Goal: Task Accomplishment & Management: Manage account settings

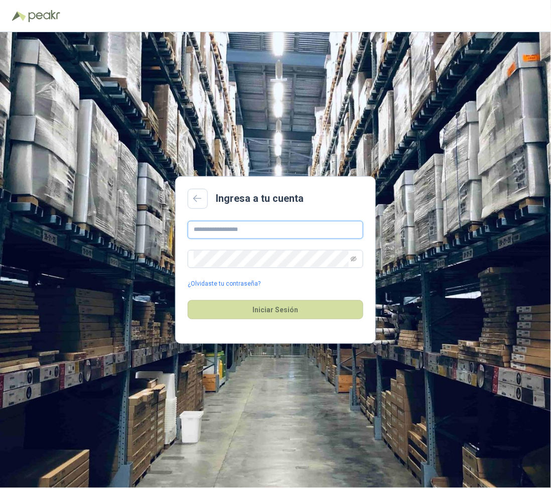
click at [229, 230] on input "text" at bounding box center [276, 230] width 176 height 18
type input "**********"
click at [358, 259] on span at bounding box center [276, 259] width 176 height 18
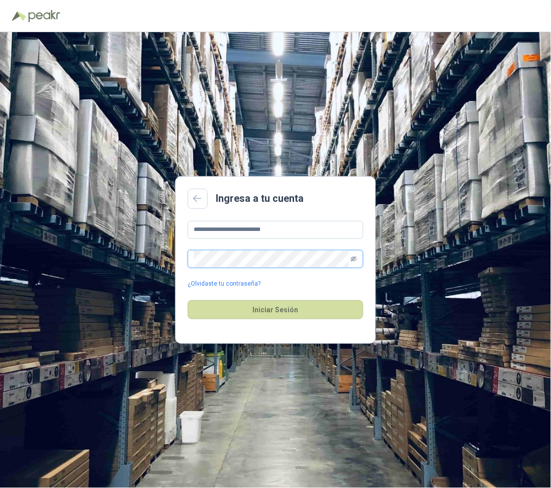
click at [353, 258] on icon "eye-invisible" at bounding box center [354, 258] width 6 height 5
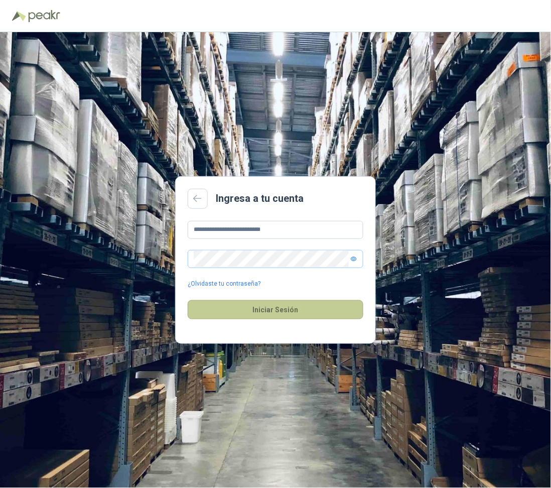
click at [240, 305] on button "Iniciar Sesión" at bounding box center [276, 309] width 176 height 19
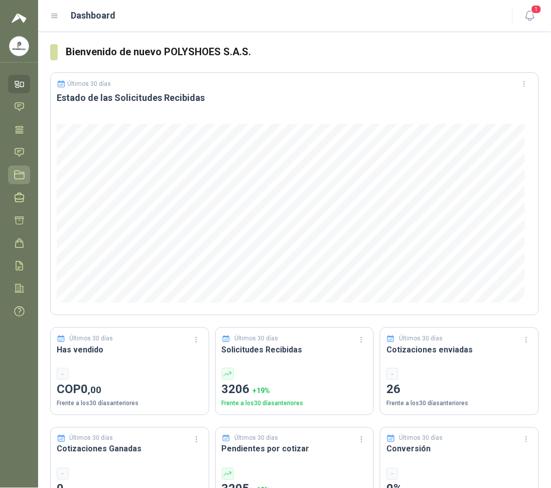
click at [15, 173] on icon at bounding box center [19, 175] width 11 height 11
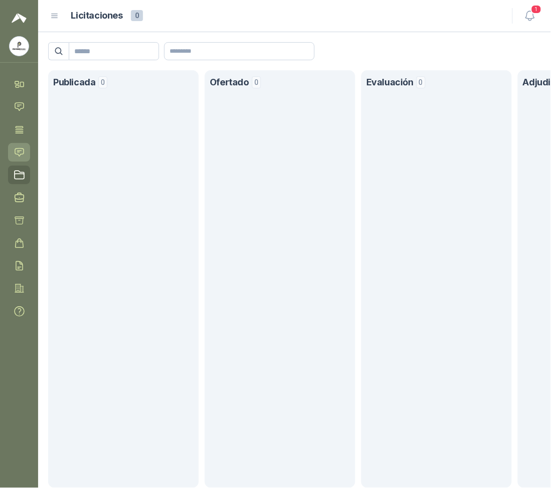
click at [17, 146] on link "Solicitudes" at bounding box center [19, 152] width 22 height 19
